Goal: Task Accomplishment & Management: Use online tool/utility

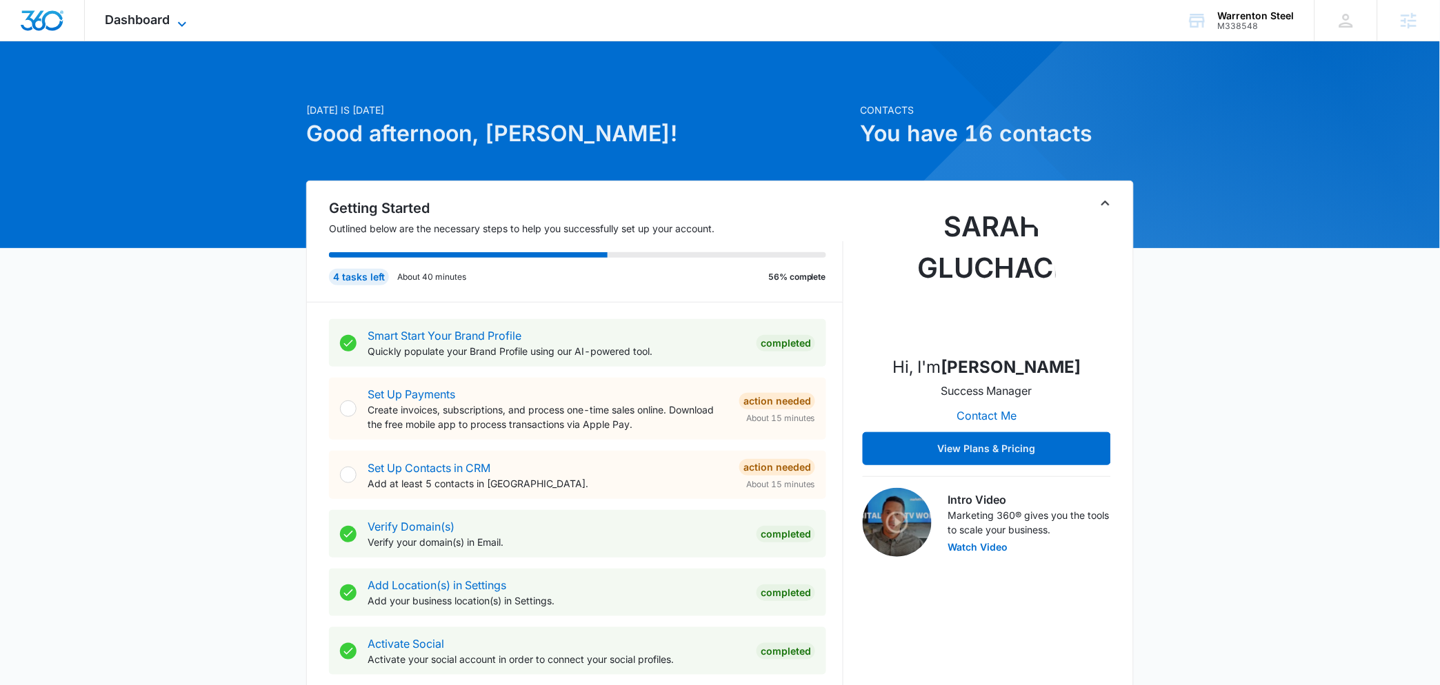
click at [156, 13] on span "Dashboard" at bounding box center [138, 19] width 65 height 14
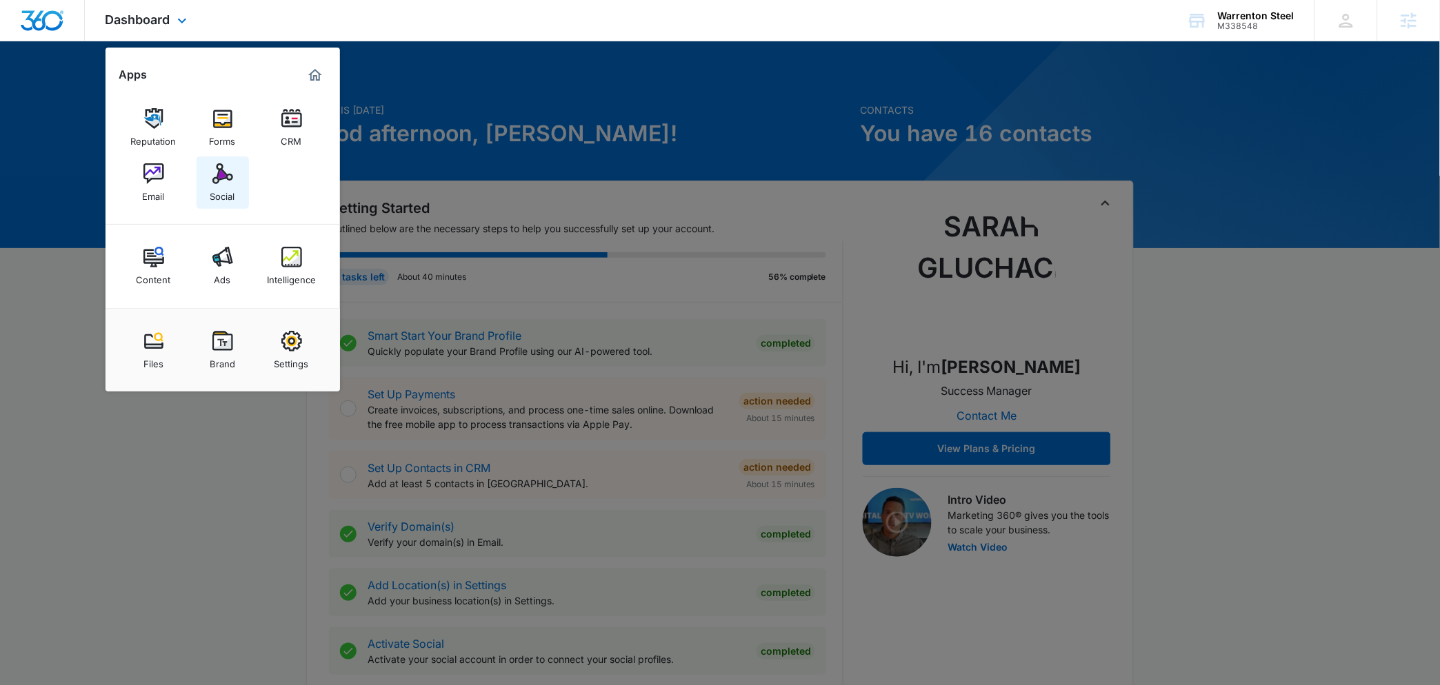
click at [226, 195] on div "Social" at bounding box center [222, 193] width 25 height 18
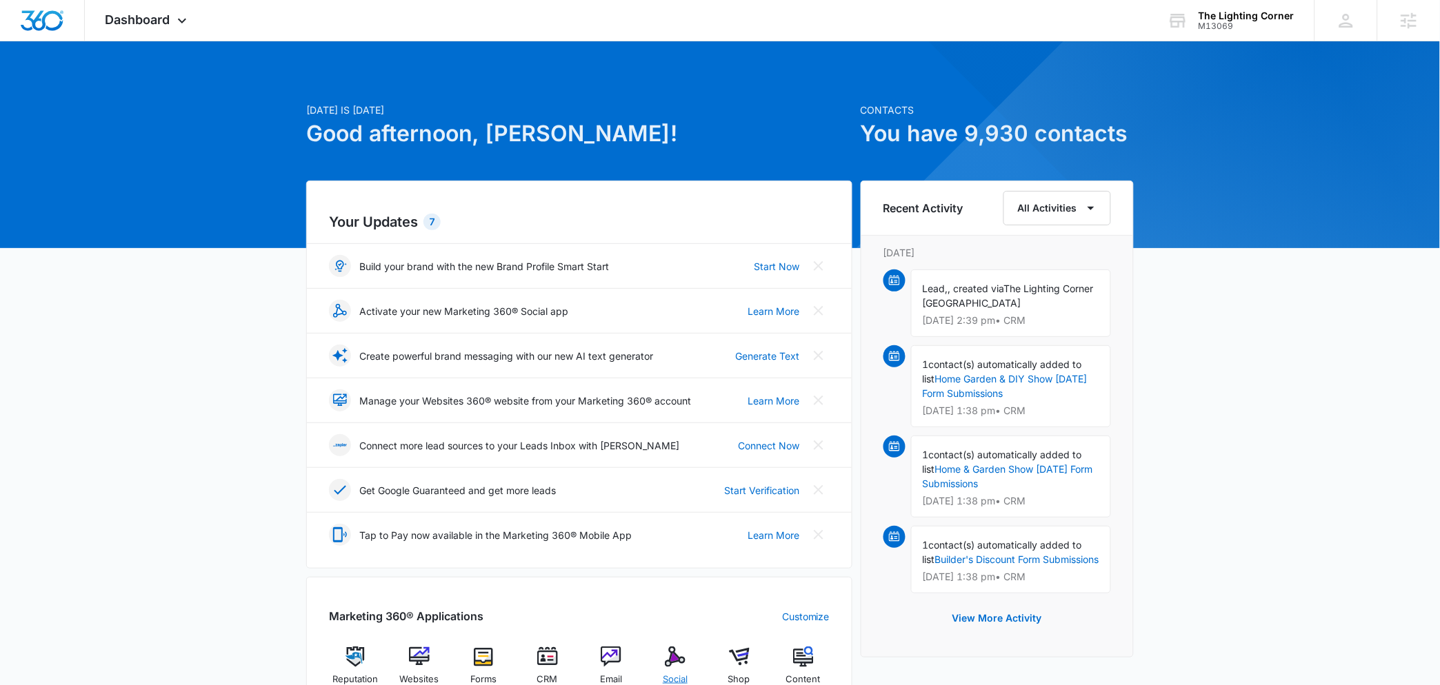
click at [687, 658] on div "Social" at bounding box center [675, 672] width 53 height 50
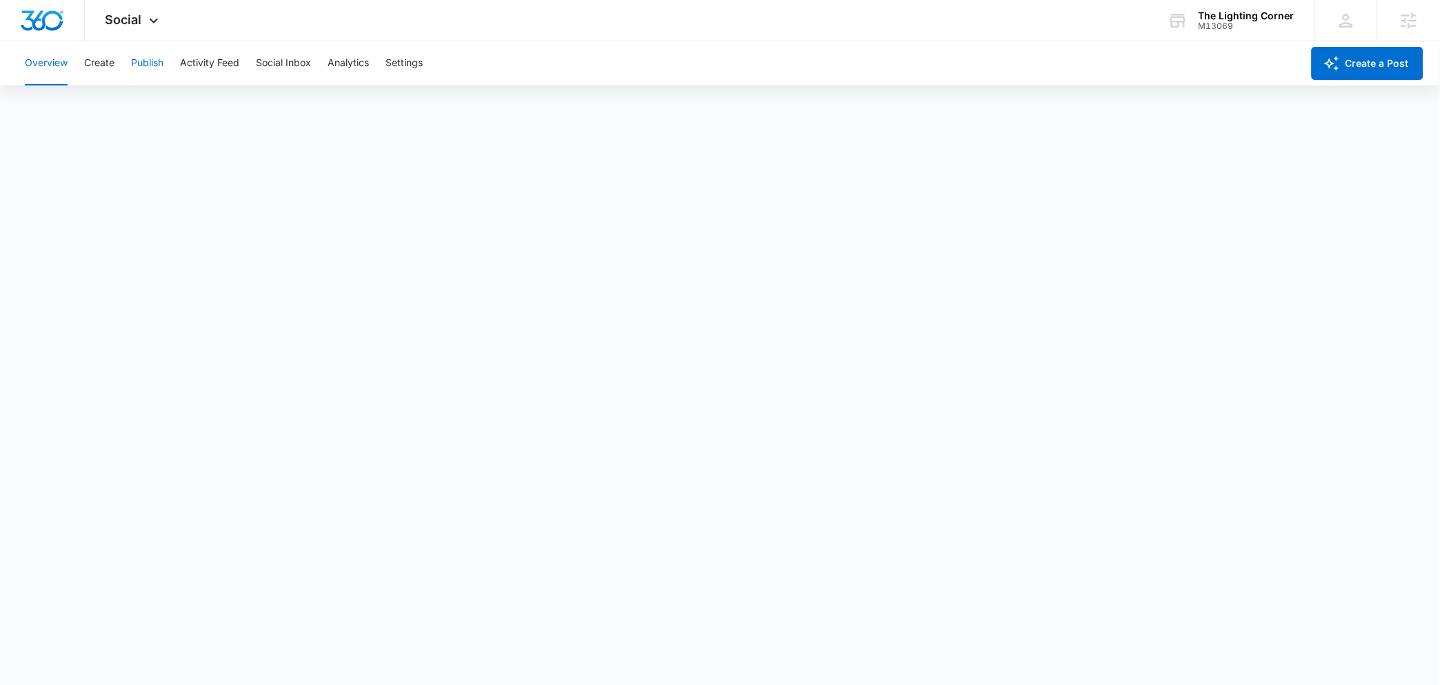
click at [139, 63] on button "Publish" at bounding box center [147, 63] width 32 height 44
click at [99, 108] on button "Schedules" at bounding box center [105, 105] width 47 height 39
click at [95, 76] on button "Create" at bounding box center [99, 63] width 30 height 44
click at [112, 107] on button "Approvals" at bounding box center [135, 105] width 46 height 39
